Goal: Task Accomplishment & Management: Manage account settings

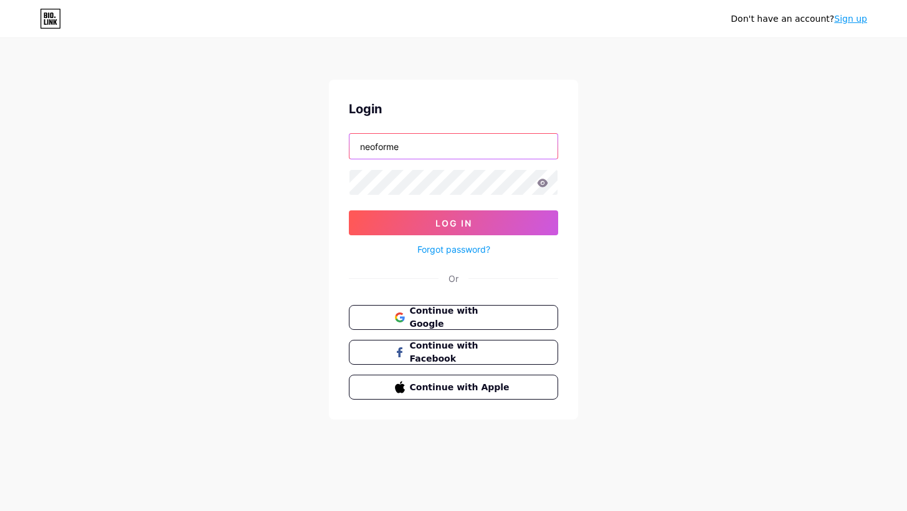
type input "neoforme"
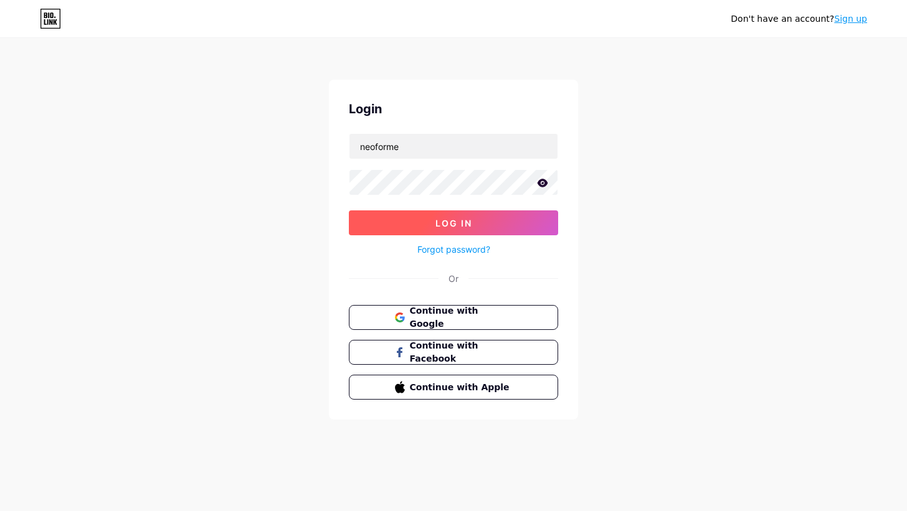
click at [381, 227] on button "Log In" at bounding box center [453, 222] width 209 height 25
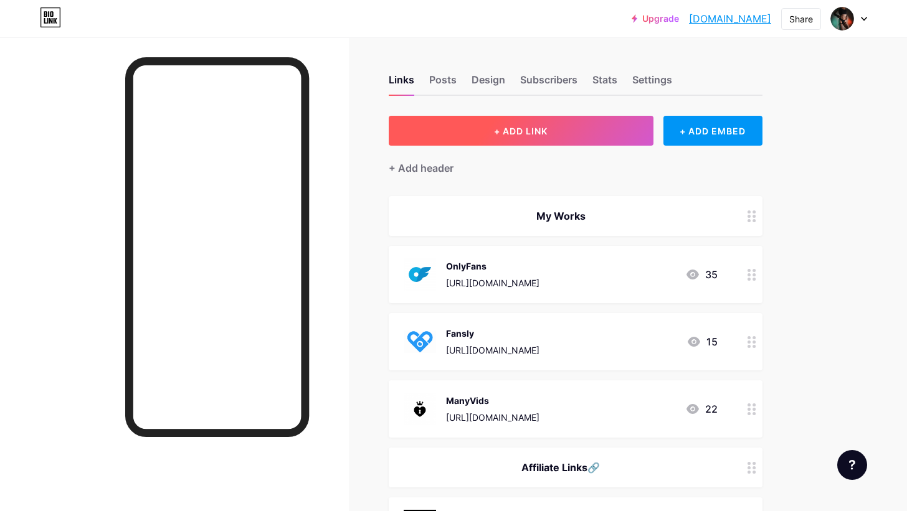
click at [621, 134] on button "+ ADD LINK" at bounding box center [521, 131] width 265 height 30
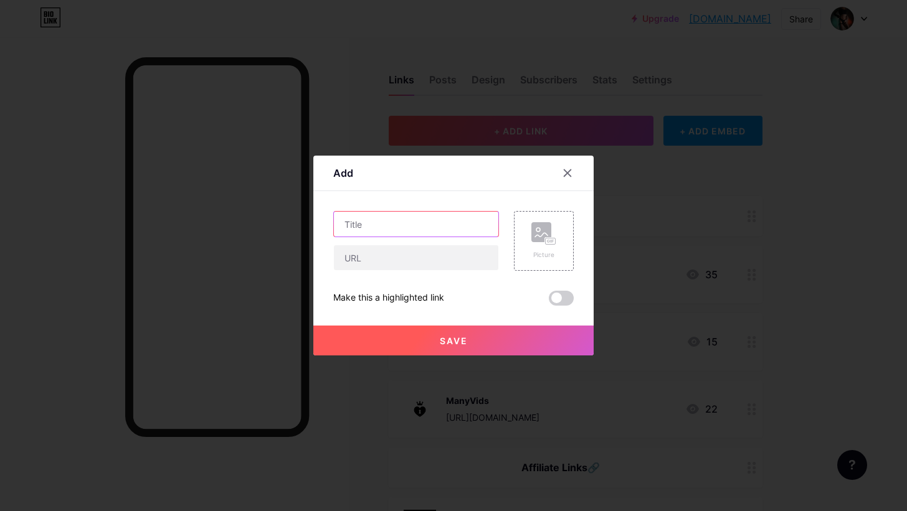
click at [448, 227] on input "text" at bounding box center [416, 224] width 164 height 25
click at [429, 252] on input "text" at bounding box center [416, 257] width 164 height 25
paste input "[DOMAIN_NAME][URL]"
type input "[DOMAIN_NAME][URL]"
click at [408, 223] on input "text" at bounding box center [416, 224] width 164 height 25
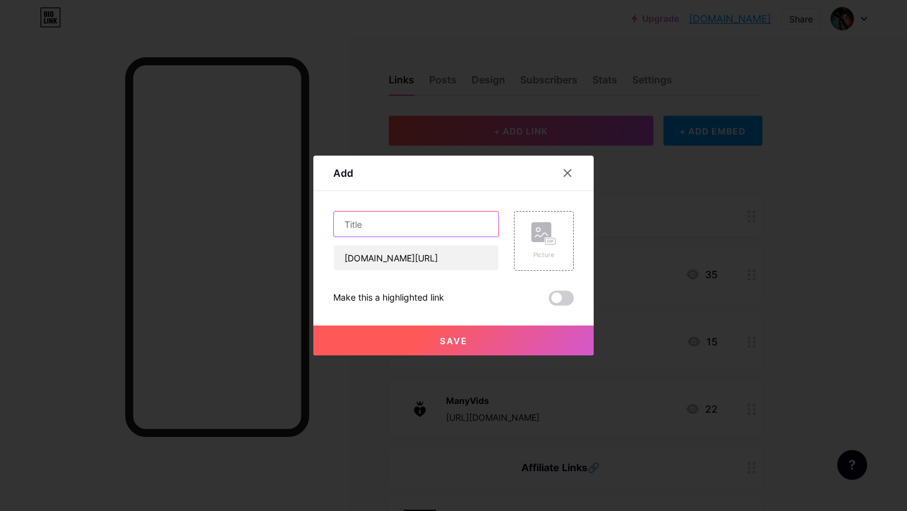
click at [384, 227] on input "text" at bounding box center [416, 224] width 164 height 25
click at [456, 227] on input "Clips4Sale (in construction)" at bounding box center [416, 224] width 164 height 25
type input "Clips4Sale (in construction 🚧)"
click at [481, 336] on button "Save" at bounding box center [453, 341] width 280 height 30
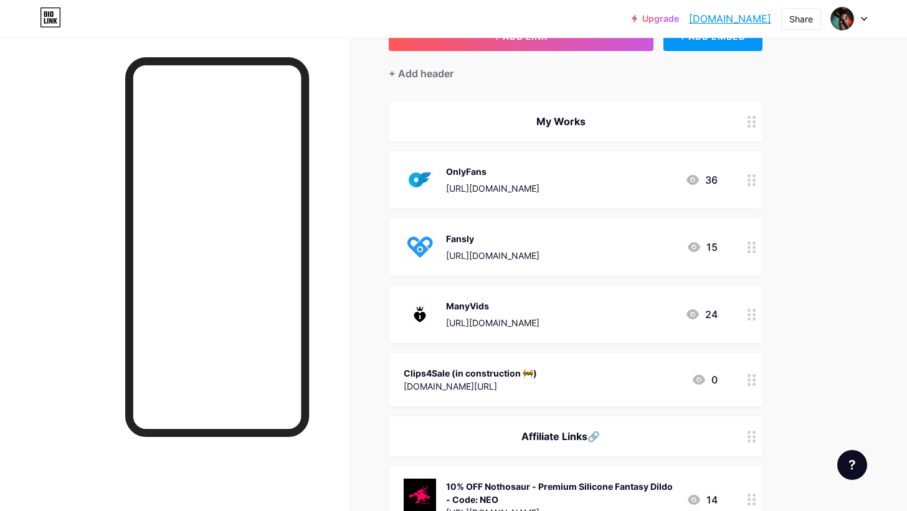
scroll to position [99, 0]
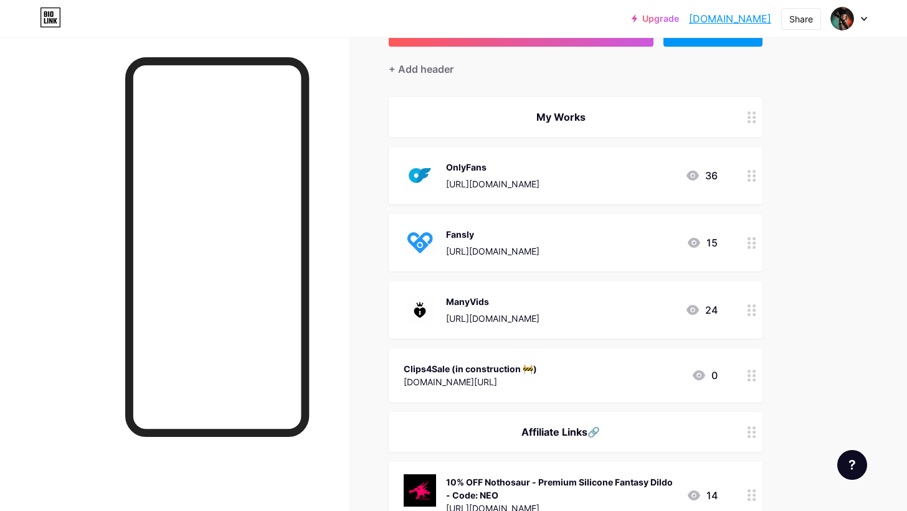
click at [750, 375] on icon at bounding box center [751, 376] width 9 height 12
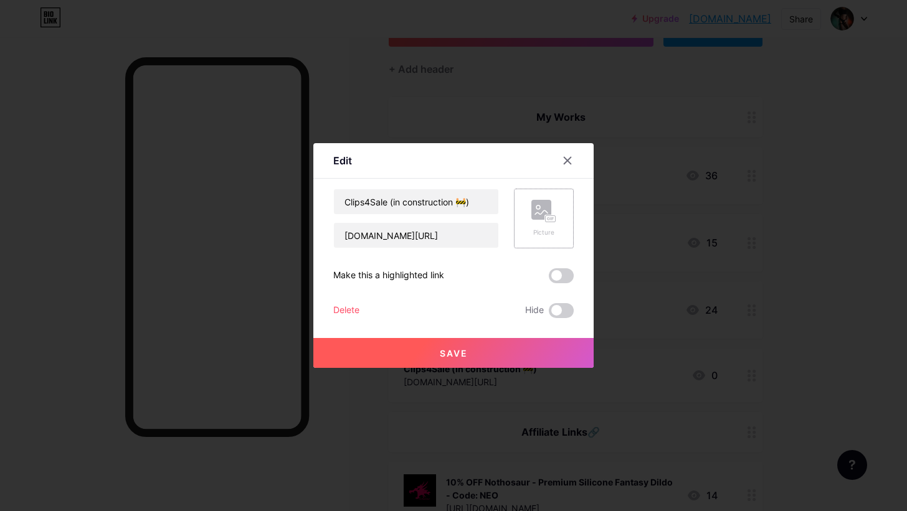
click at [536, 213] on icon at bounding box center [541, 212] width 12 height 4
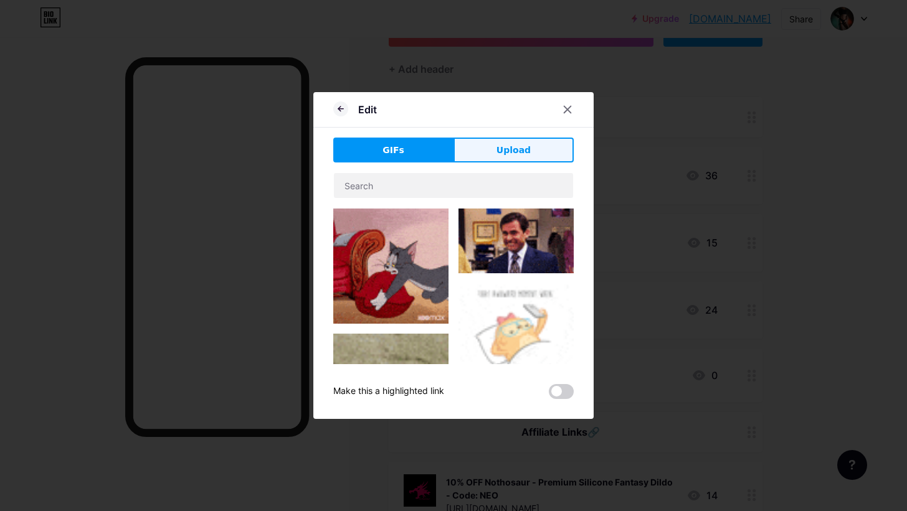
click at [513, 153] on span "Upload" at bounding box center [513, 150] width 34 height 13
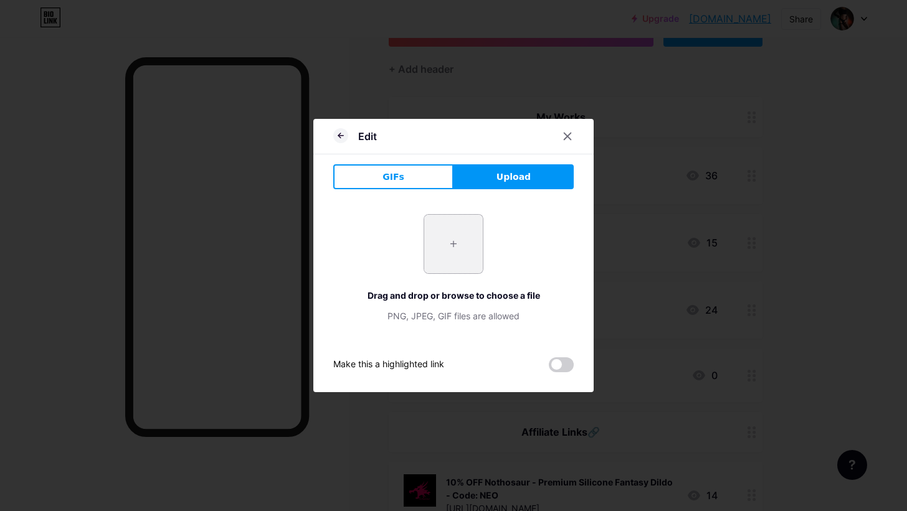
click at [465, 224] on input "file" at bounding box center [453, 244] width 59 height 59
type input "C:\fakepath\Clips4Sale.jpeg"
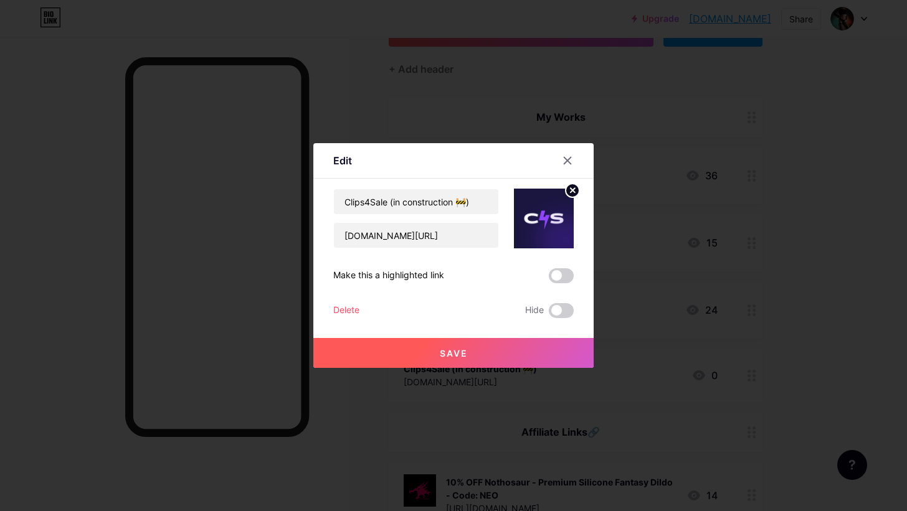
click at [511, 345] on button "Save" at bounding box center [453, 353] width 280 height 30
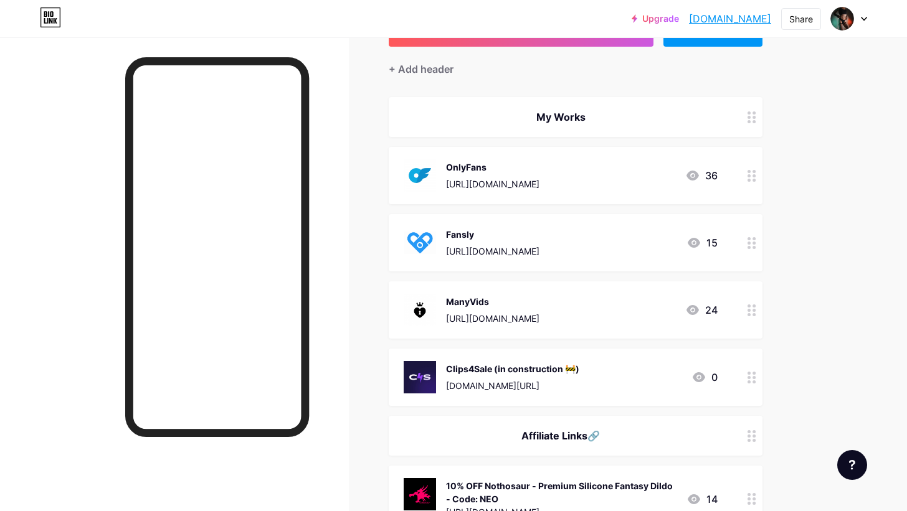
click at [758, 379] on div at bounding box center [751, 377] width 21 height 57
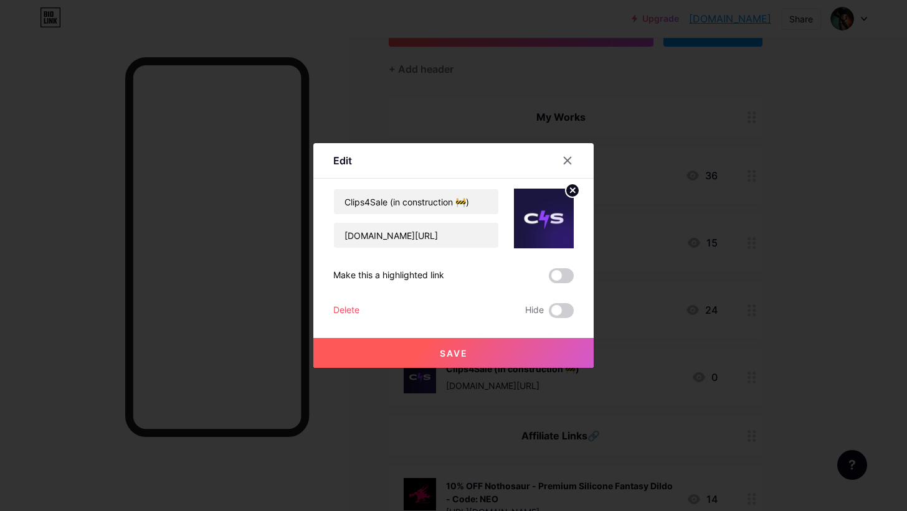
click at [573, 189] on circle at bounding box center [572, 191] width 14 height 14
click at [552, 206] on icon at bounding box center [543, 211] width 25 height 23
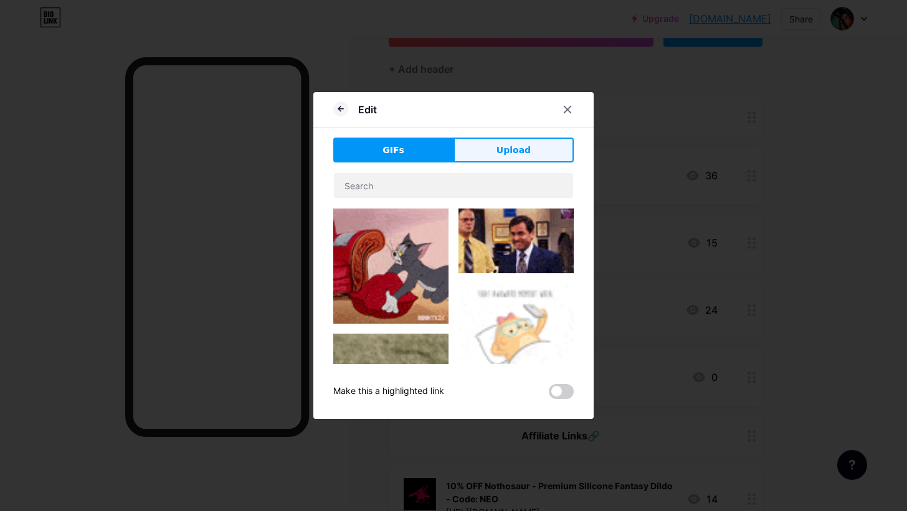
click at [511, 152] on span "Upload" at bounding box center [513, 150] width 34 height 13
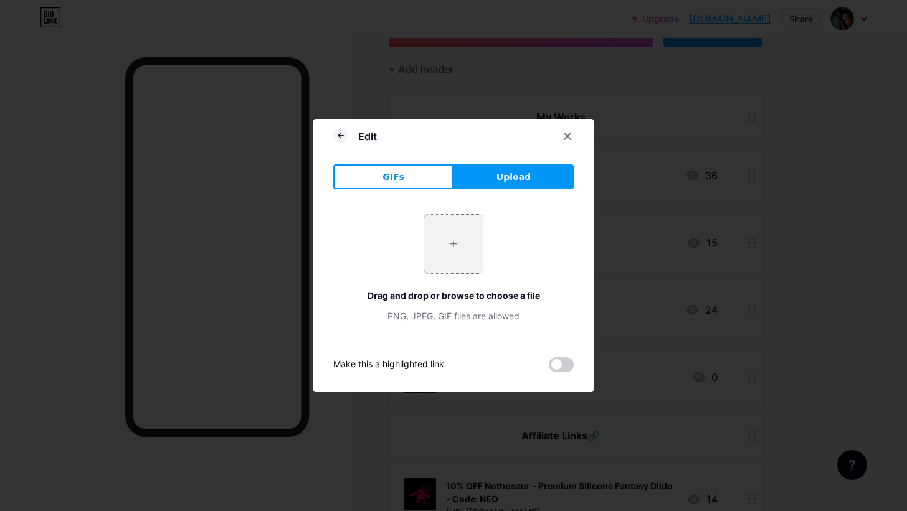
click at [445, 217] on input "file" at bounding box center [453, 244] width 59 height 59
type input "C:\fakepath\Clips4Sale fond blanc.jpeg"
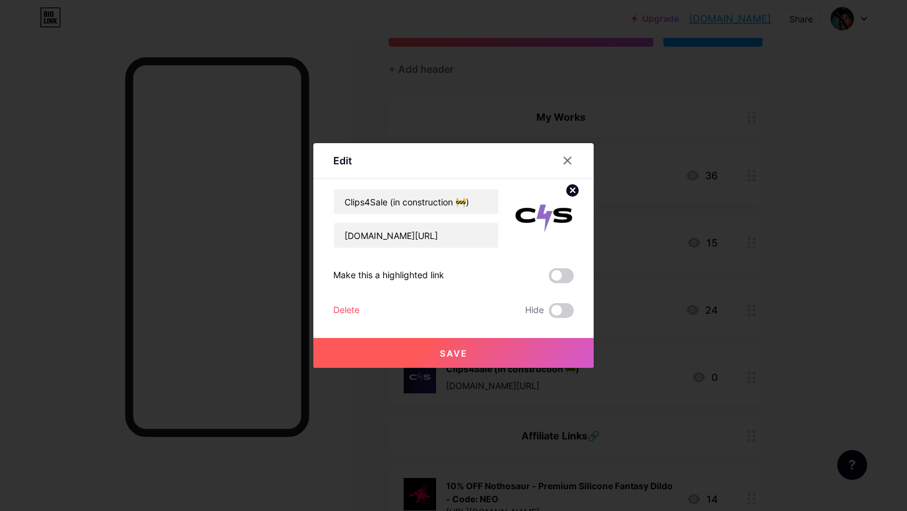
click at [531, 341] on button "Save" at bounding box center [453, 353] width 280 height 30
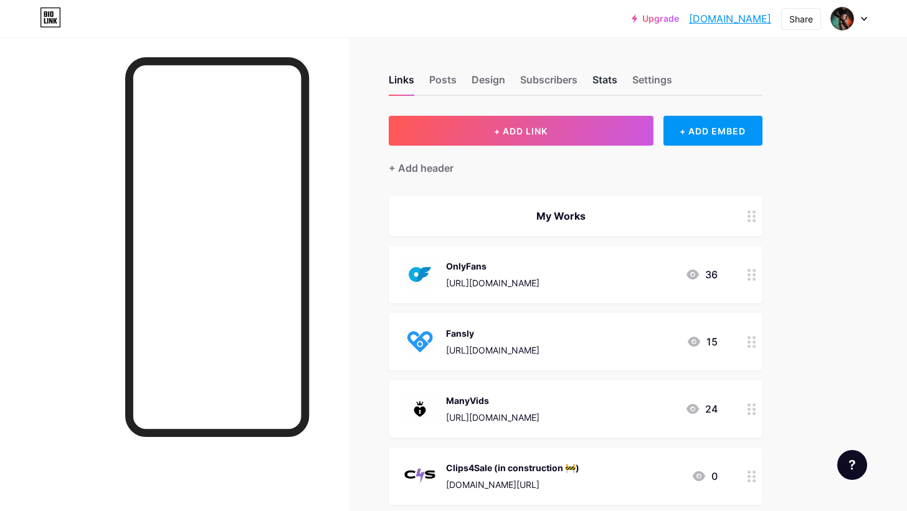
click at [606, 77] on div "Stats" at bounding box center [604, 83] width 25 height 22
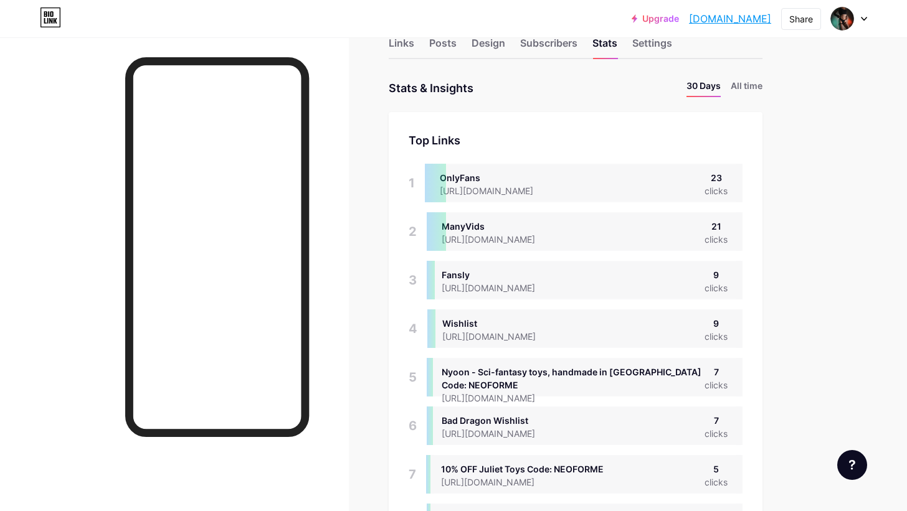
scroll to position [44, 0]
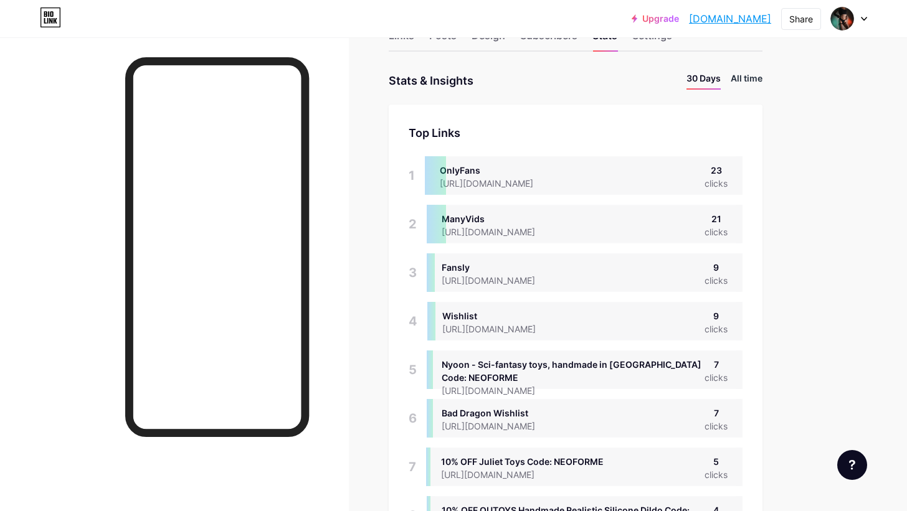
click at [760, 80] on li "All time" at bounding box center [746, 81] width 32 height 18
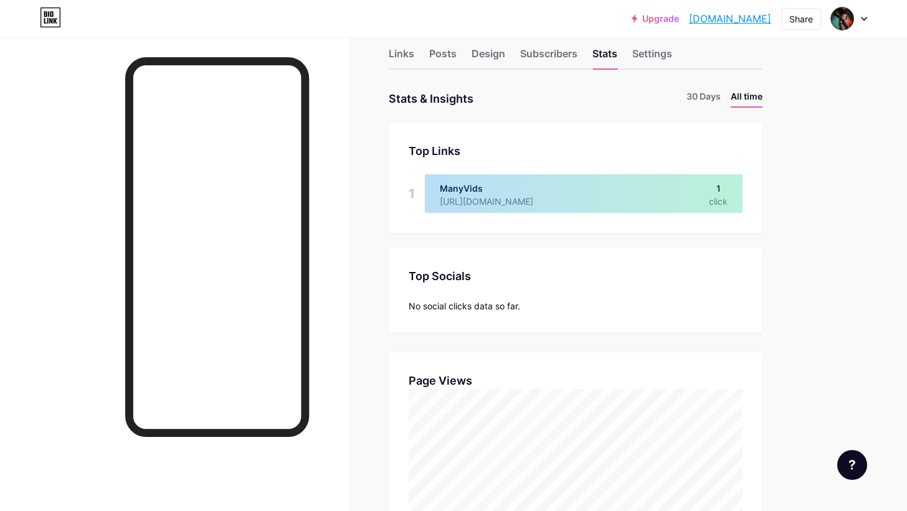
scroll to position [5, 0]
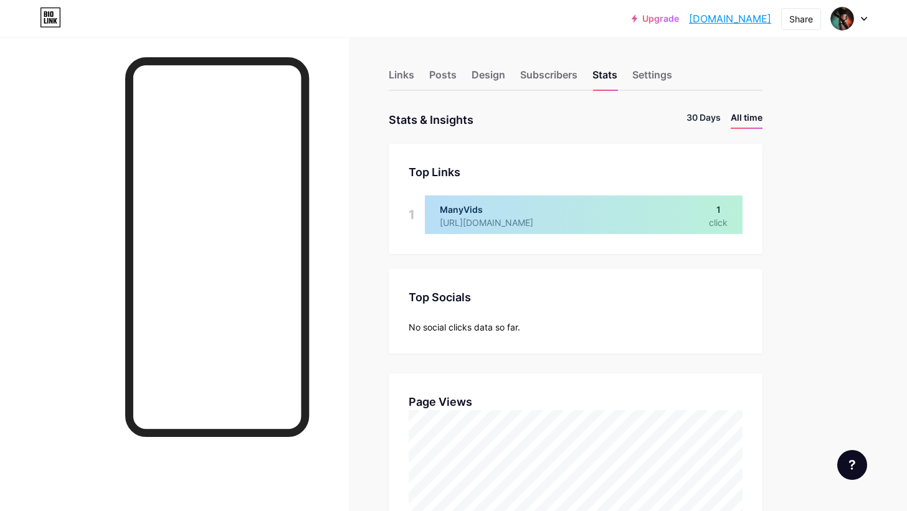
click at [712, 116] on li "30 Days" at bounding box center [703, 120] width 34 height 18
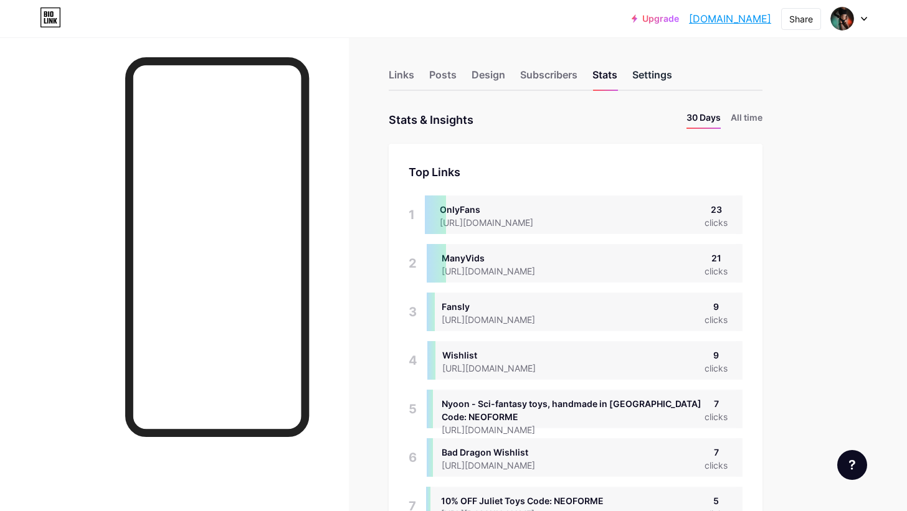
scroll to position [511, 907]
click at [654, 75] on div "Settings" at bounding box center [652, 78] width 40 height 22
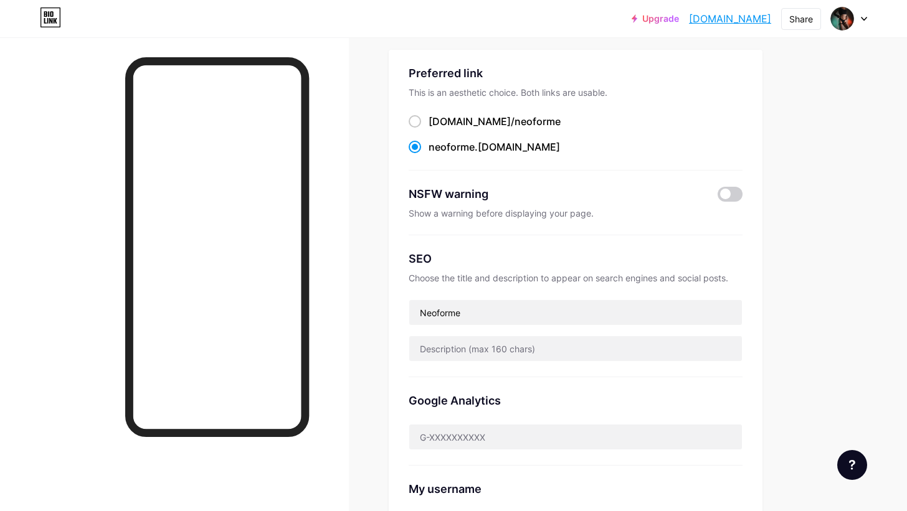
scroll to position [78, 0]
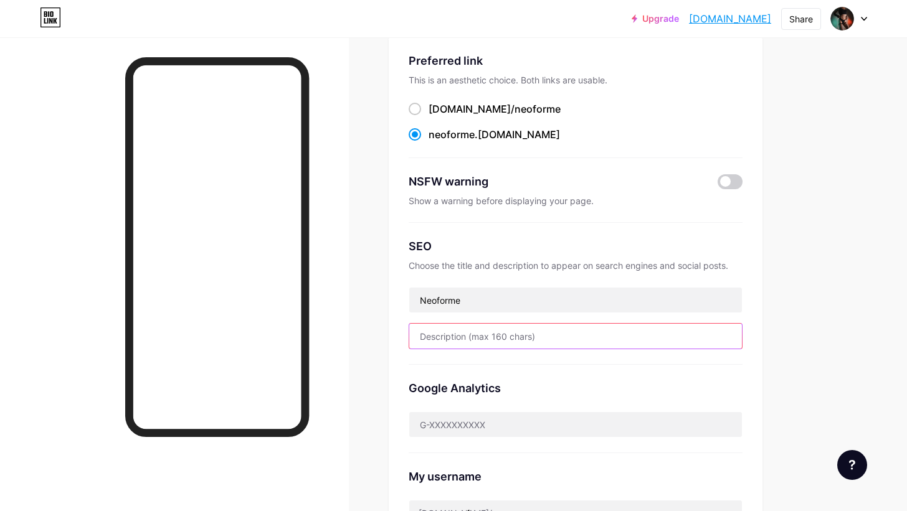
click at [529, 339] on input "text" at bounding box center [575, 336] width 333 height 25
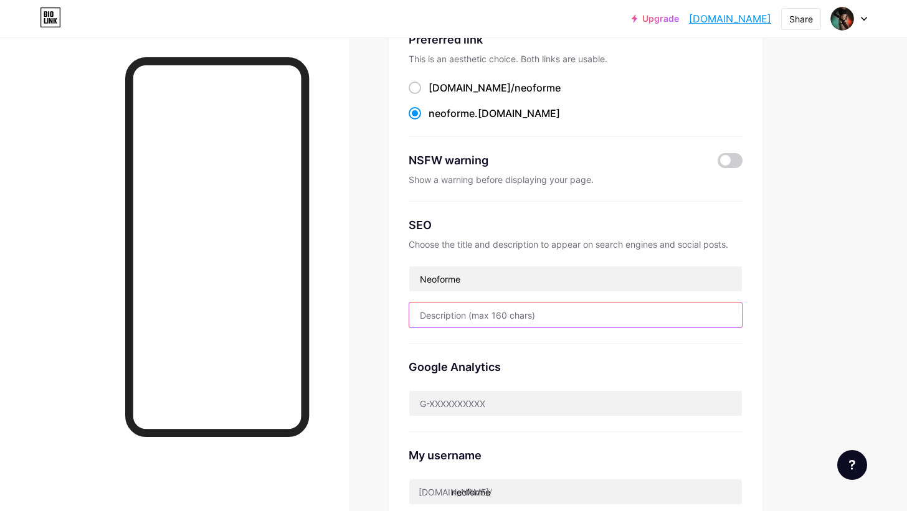
scroll to position [105, 0]
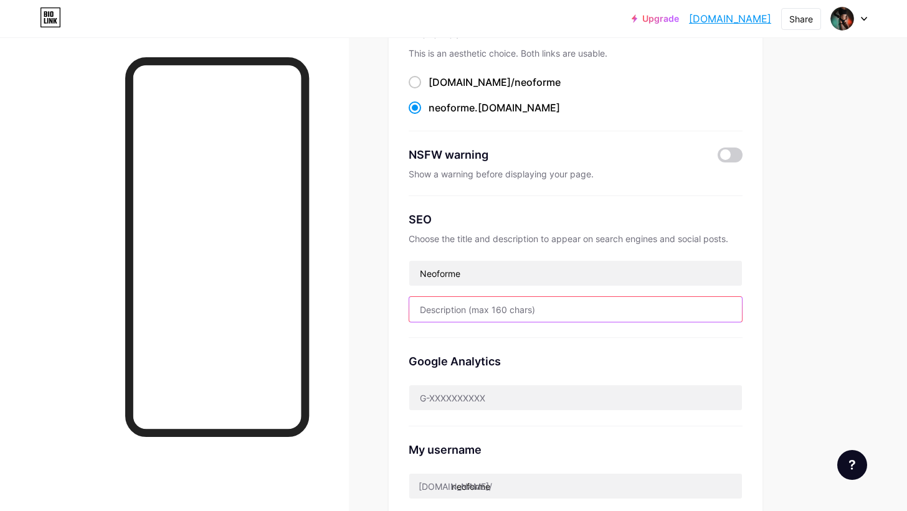
click at [496, 306] on input "text" at bounding box center [575, 309] width 333 height 25
paste input "Watch Neoforme, the femboy who turns every clip into art, dripping cumming vids…"
type input "Watch Neoforme, the femboy who turns every clip into art, dripping cumming vids…"
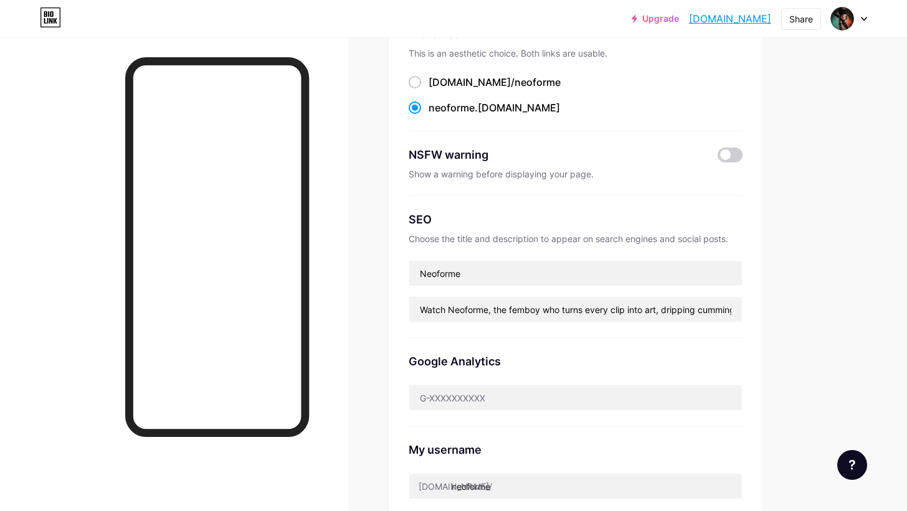
click at [389, 348] on div "Preferred link This is an aesthetic choice. Both links are usable. [DOMAIN_NAME…" at bounding box center [576, 288] width 374 height 554
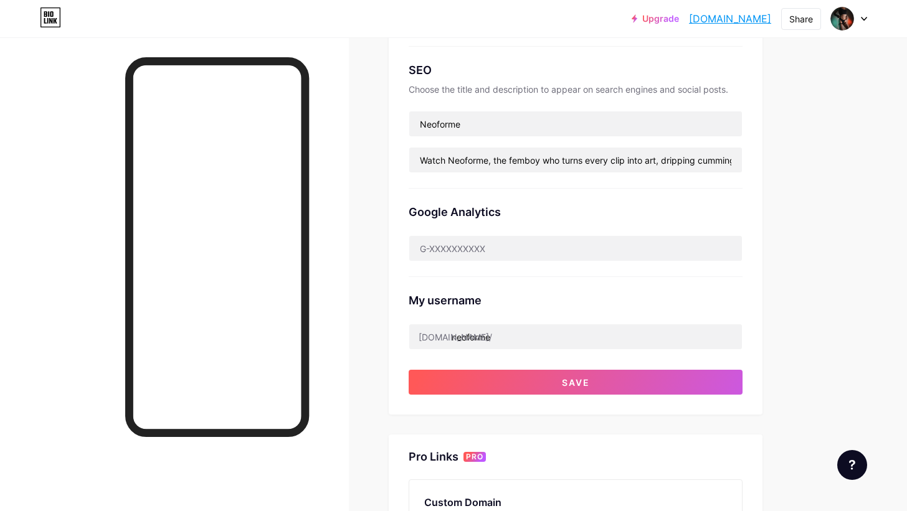
scroll to position [270, 0]
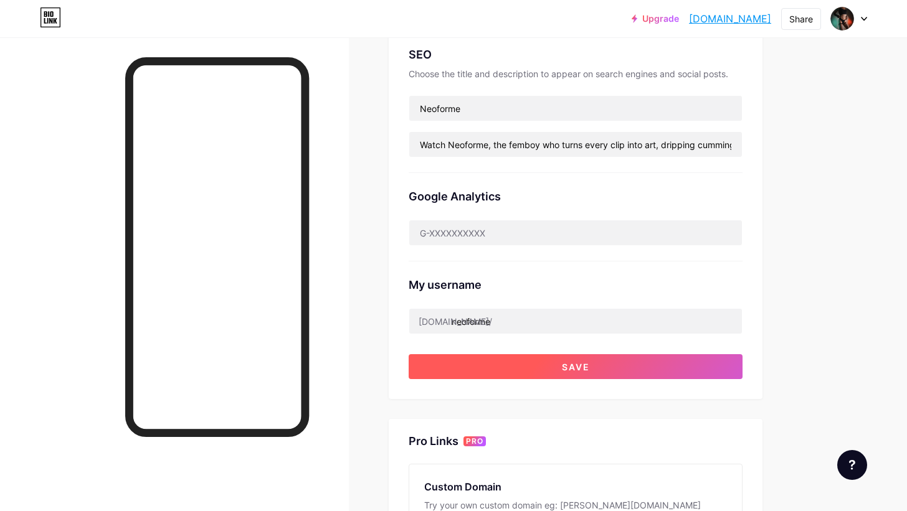
click at [459, 364] on button "Save" at bounding box center [575, 366] width 334 height 25
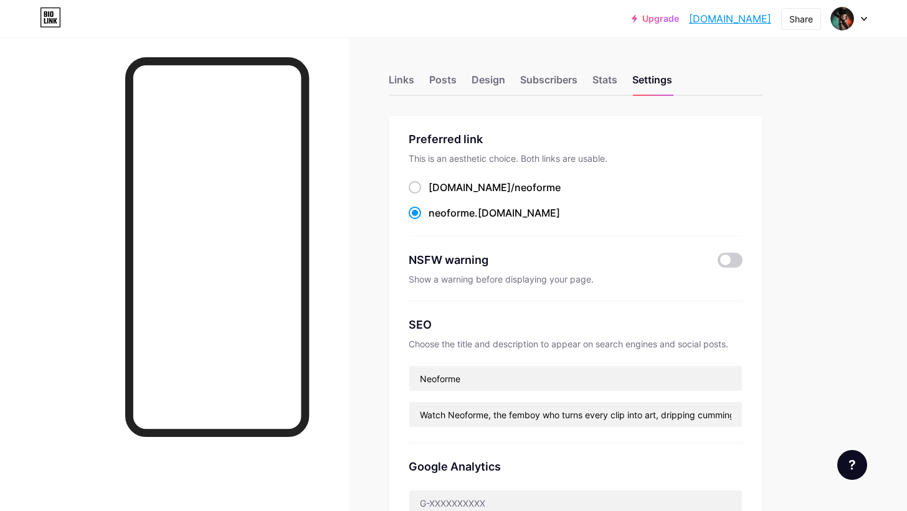
scroll to position [0, 0]
